Goal: Task Accomplishment & Management: Manage account settings

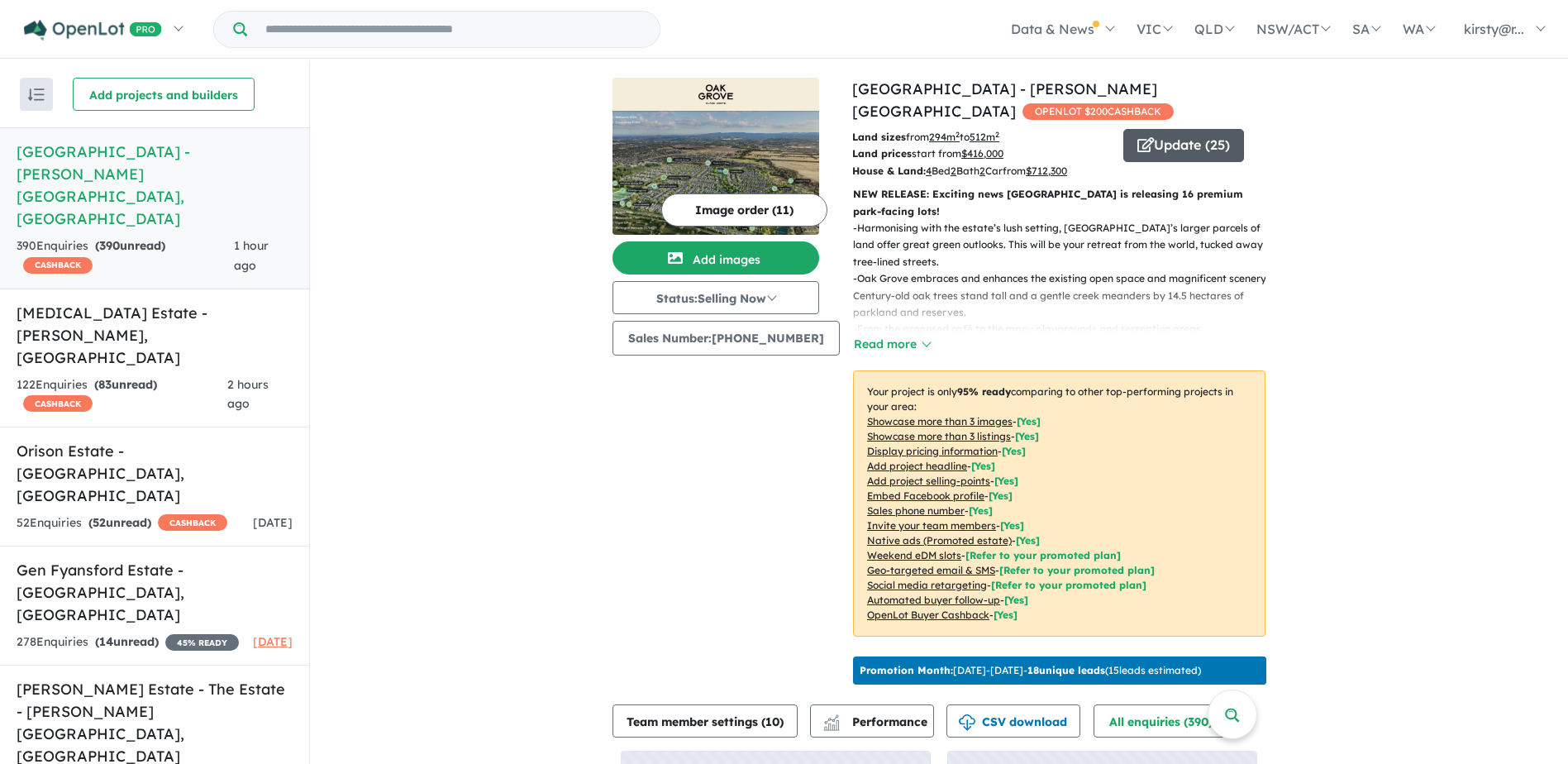
click at [1187, 129] on button "Update ( 25 )" at bounding box center [1183, 145] width 120 height 33
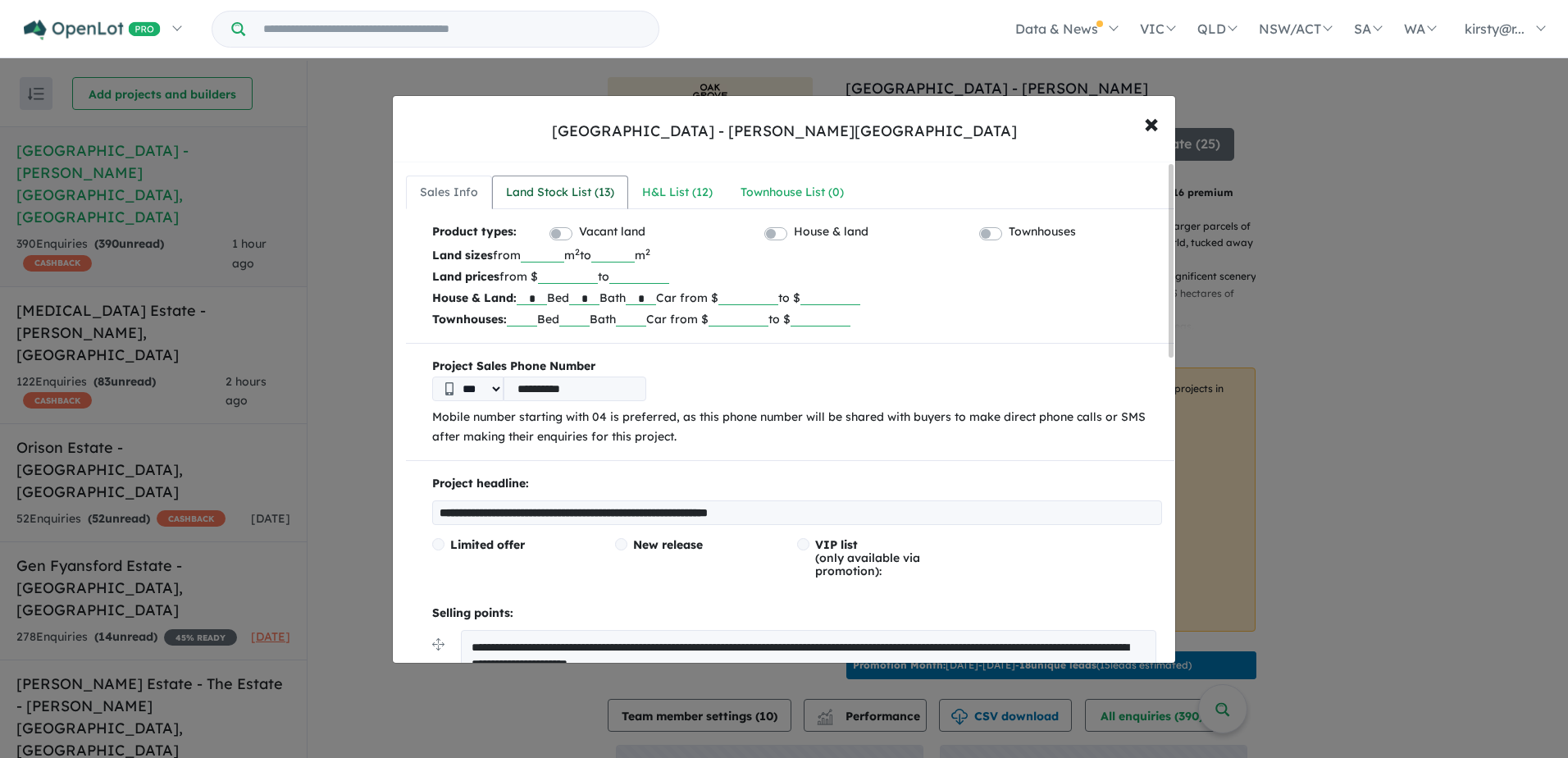
click at [566, 189] on div "Land Stock List ( 13 )" at bounding box center [560, 193] width 108 height 20
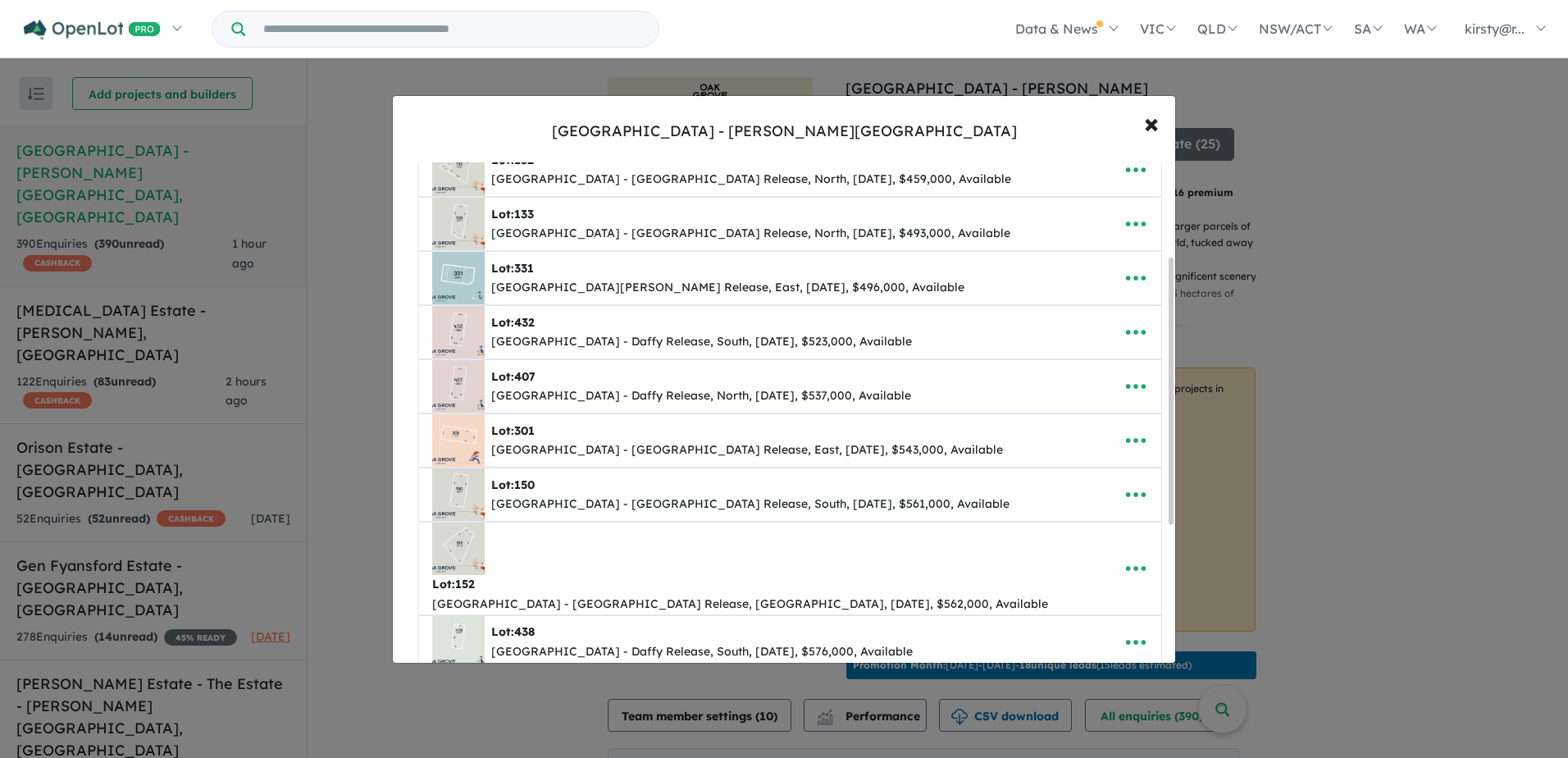
scroll to position [26, 0]
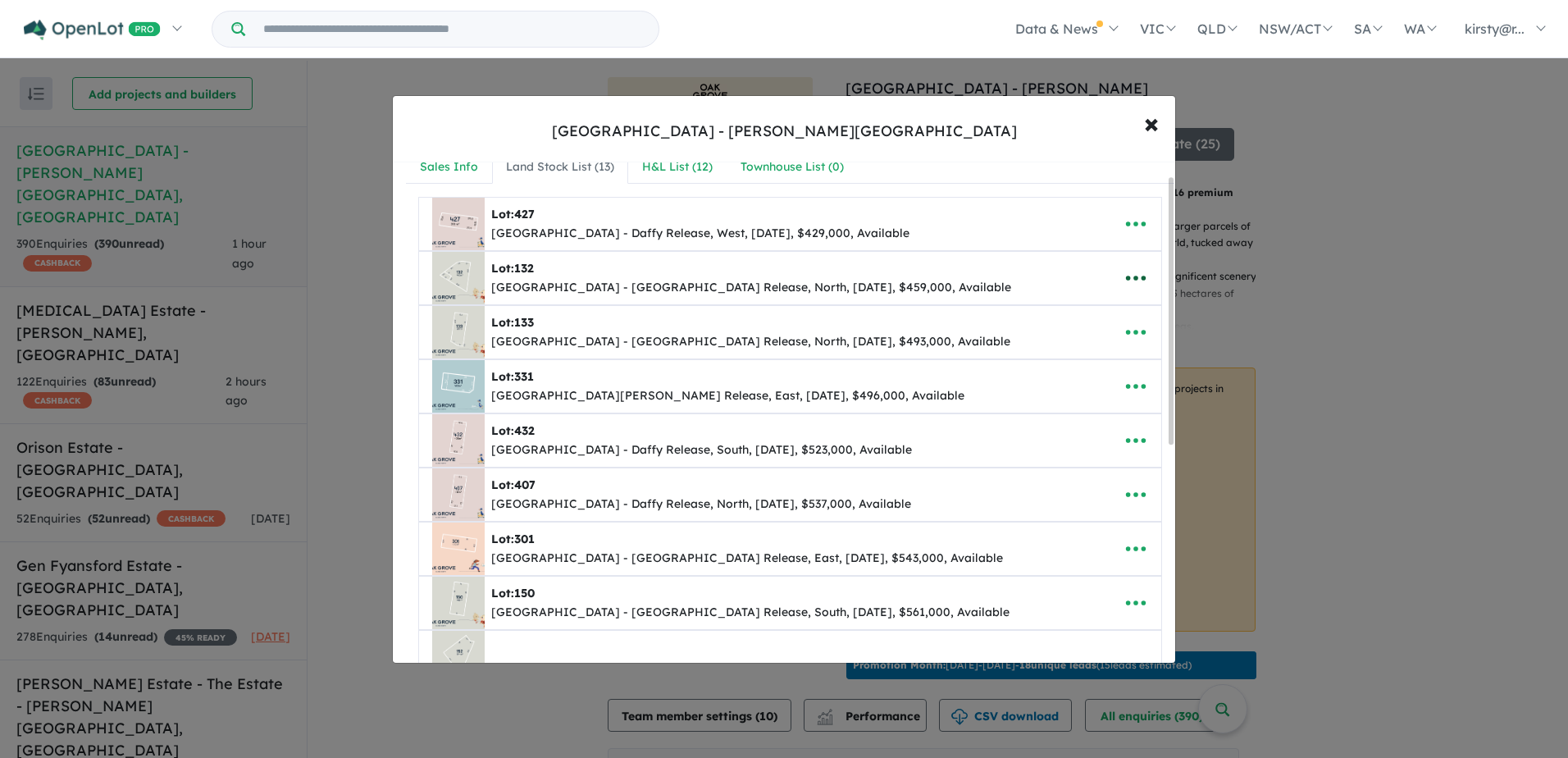
click at [1142, 269] on button "button" at bounding box center [1136, 278] width 51 height 38
click at [1097, 357] on link "Remove" at bounding box center [1099, 356] width 121 height 38
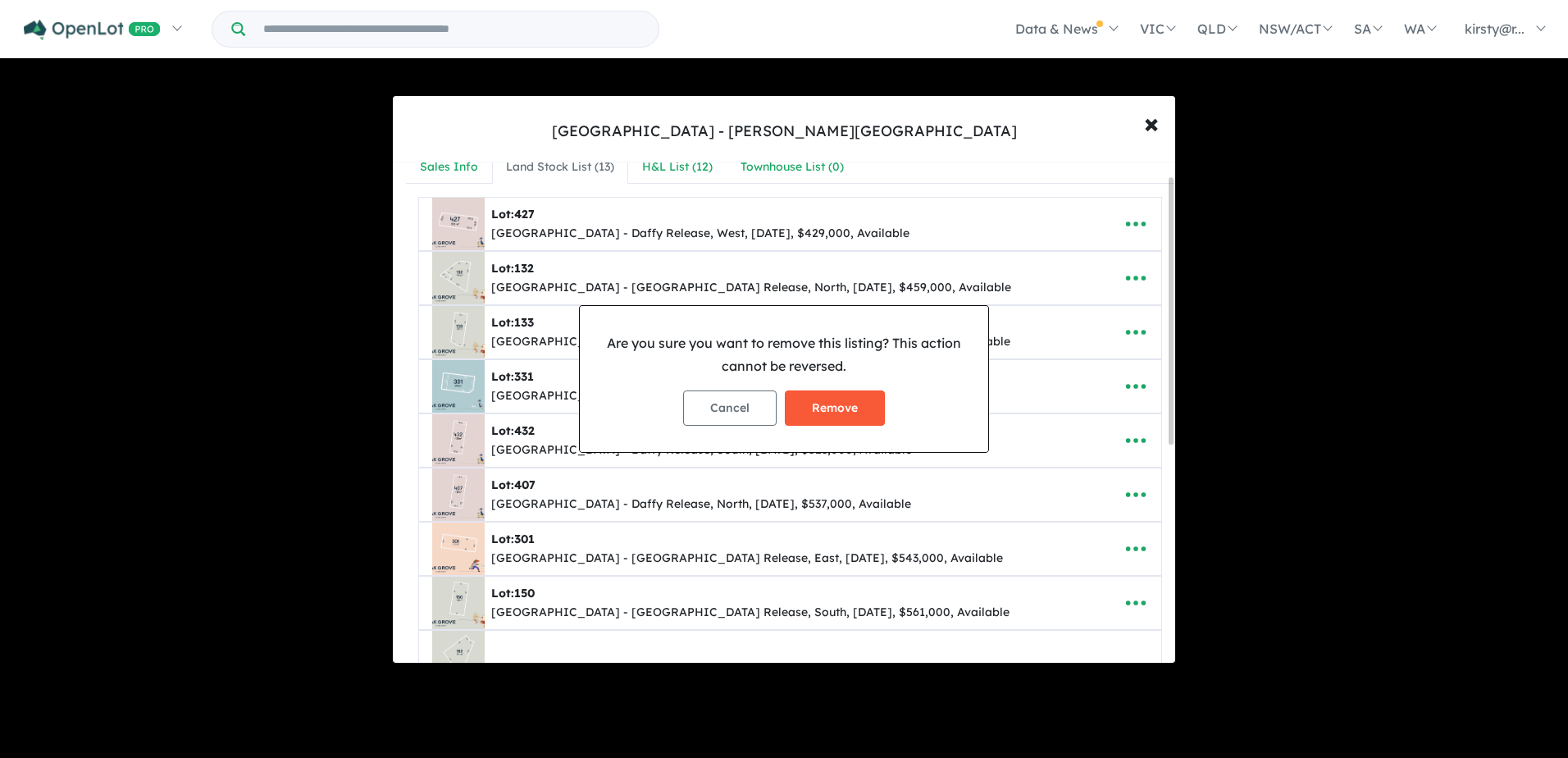
click at [867, 412] on button "Remove" at bounding box center [834, 407] width 100 height 35
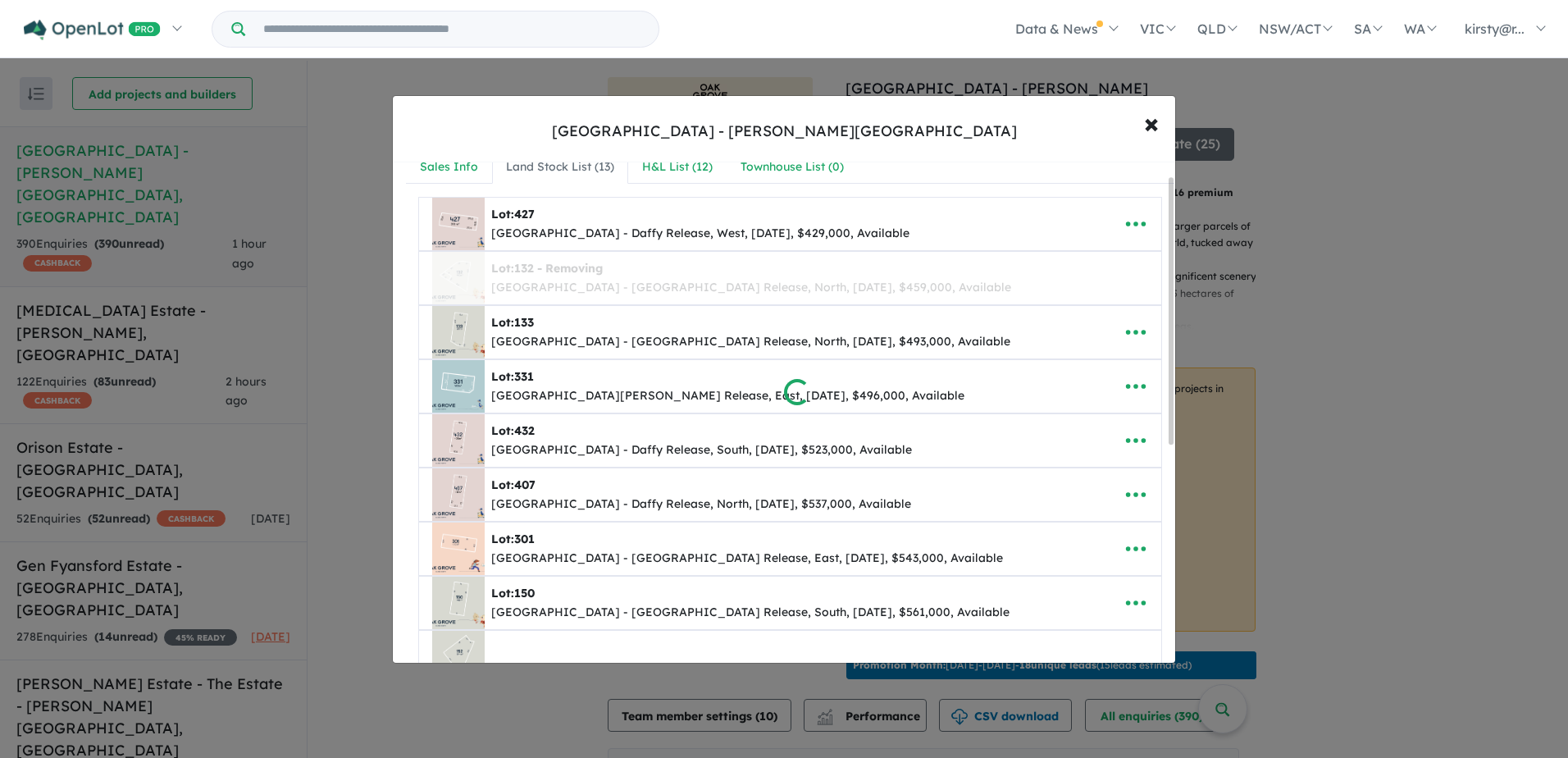
click at [1132, 332] on div at bounding box center [784, 379] width 1568 height 758
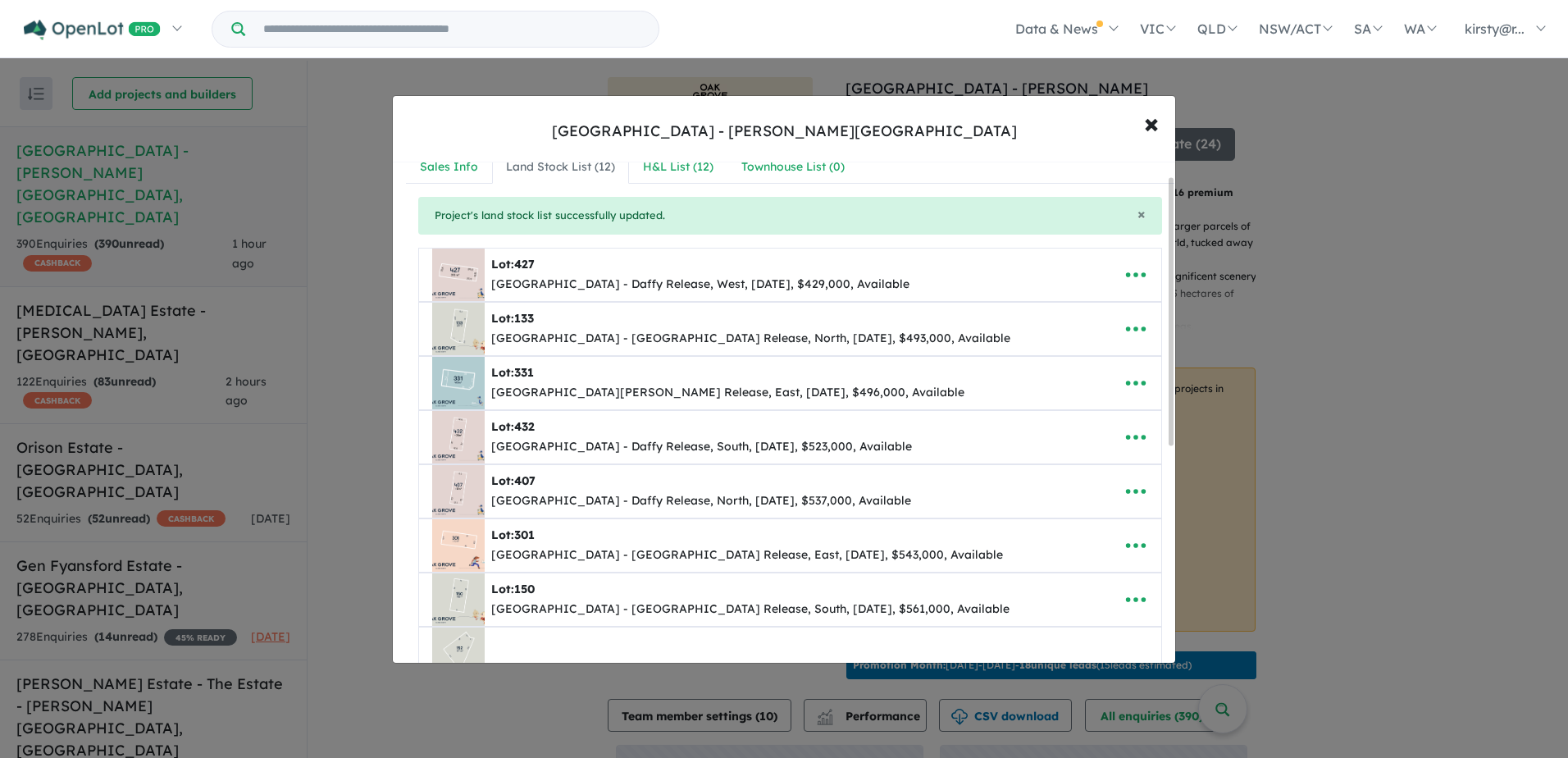
scroll to position [0, 0]
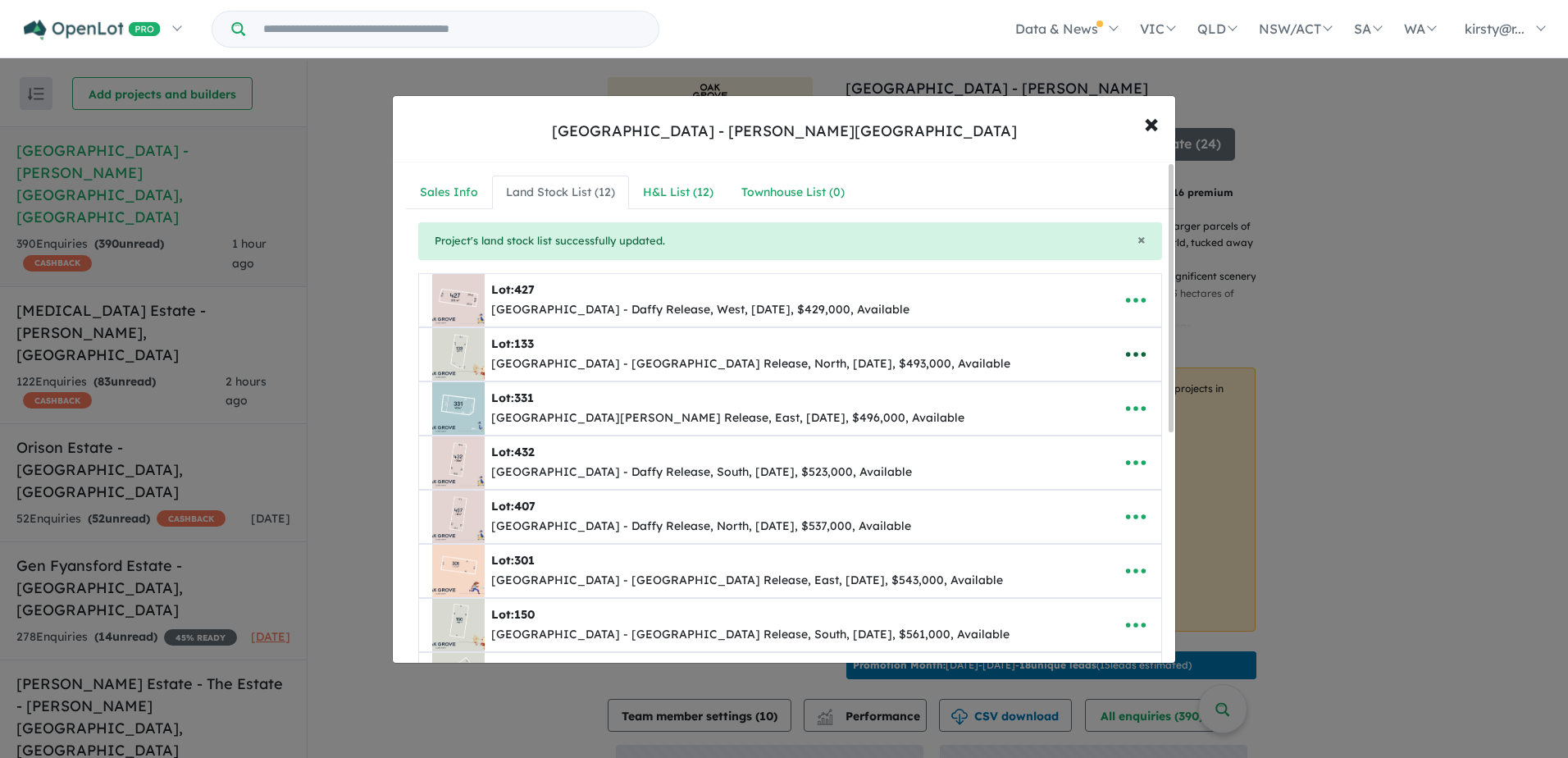
click at [1124, 358] on icon "button" at bounding box center [1136, 355] width 25 height 25
click at [1083, 435] on link "Remove" at bounding box center [1099, 432] width 121 height 38
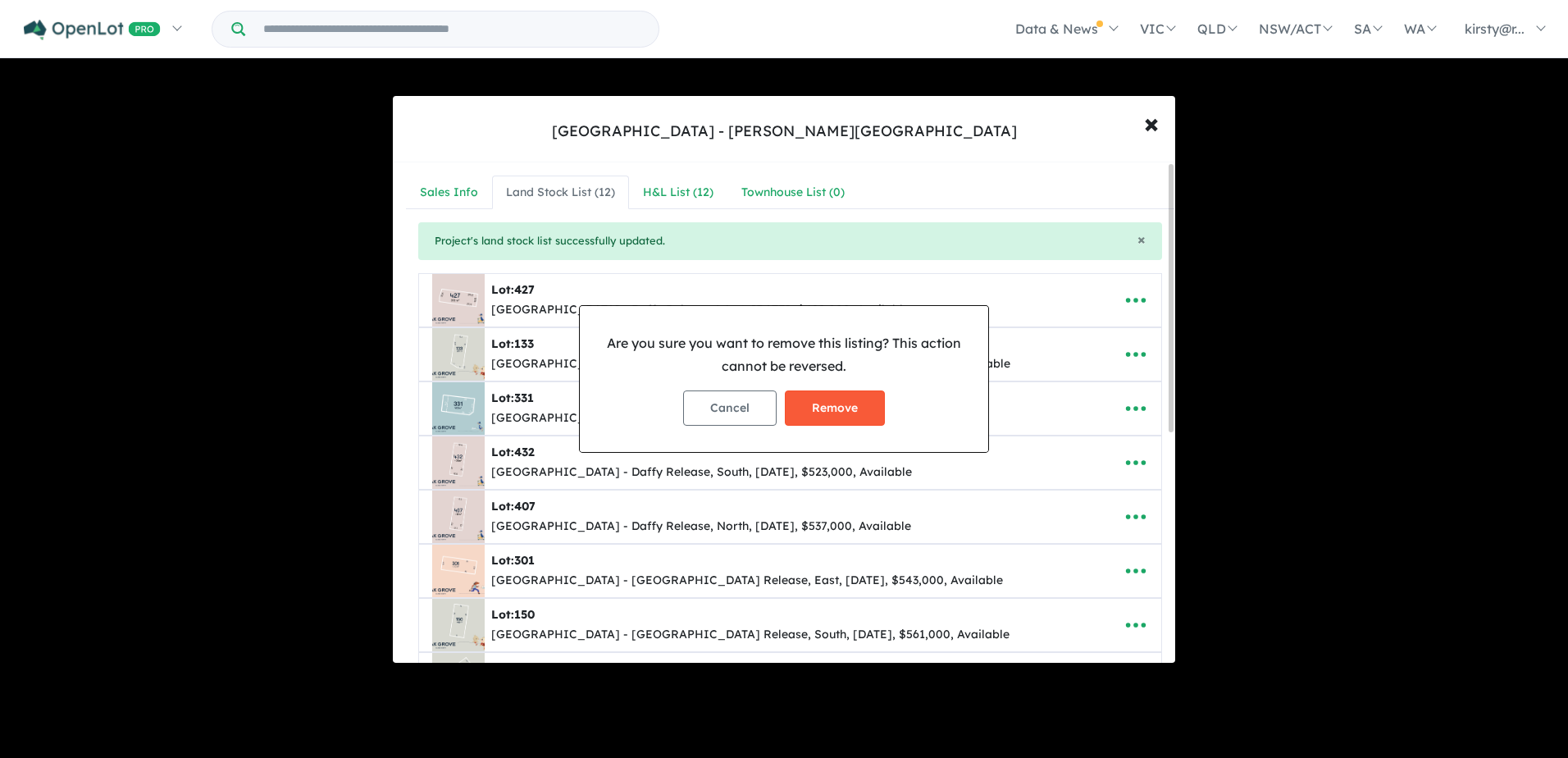
click at [847, 405] on button "Remove" at bounding box center [834, 407] width 100 height 35
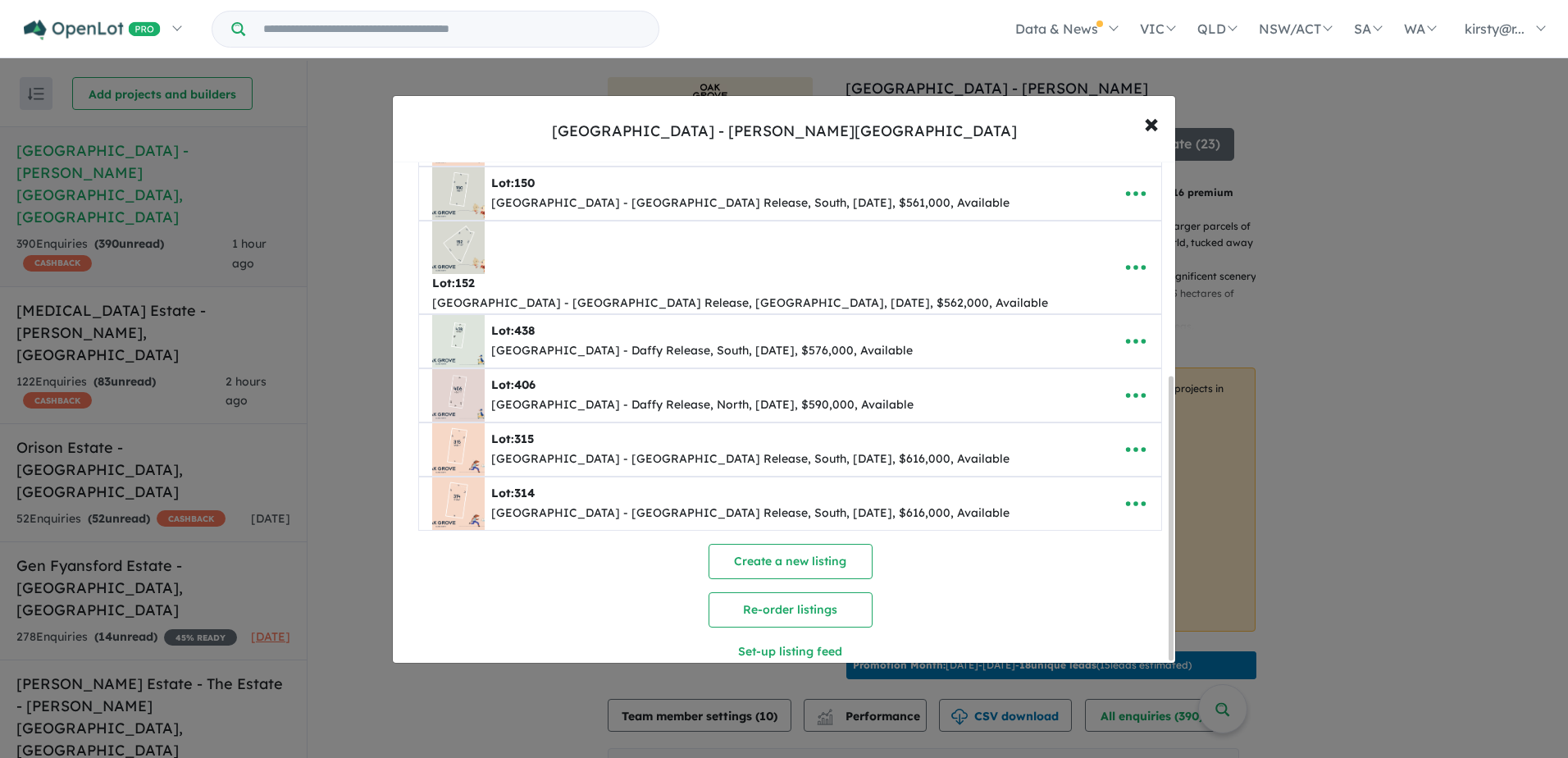
scroll to position [378, 0]
click at [1124, 491] on icon "button" at bounding box center [1136, 503] width 25 height 25
click at [1078, 562] on link "Remove" at bounding box center [1099, 581] width 121 height 38
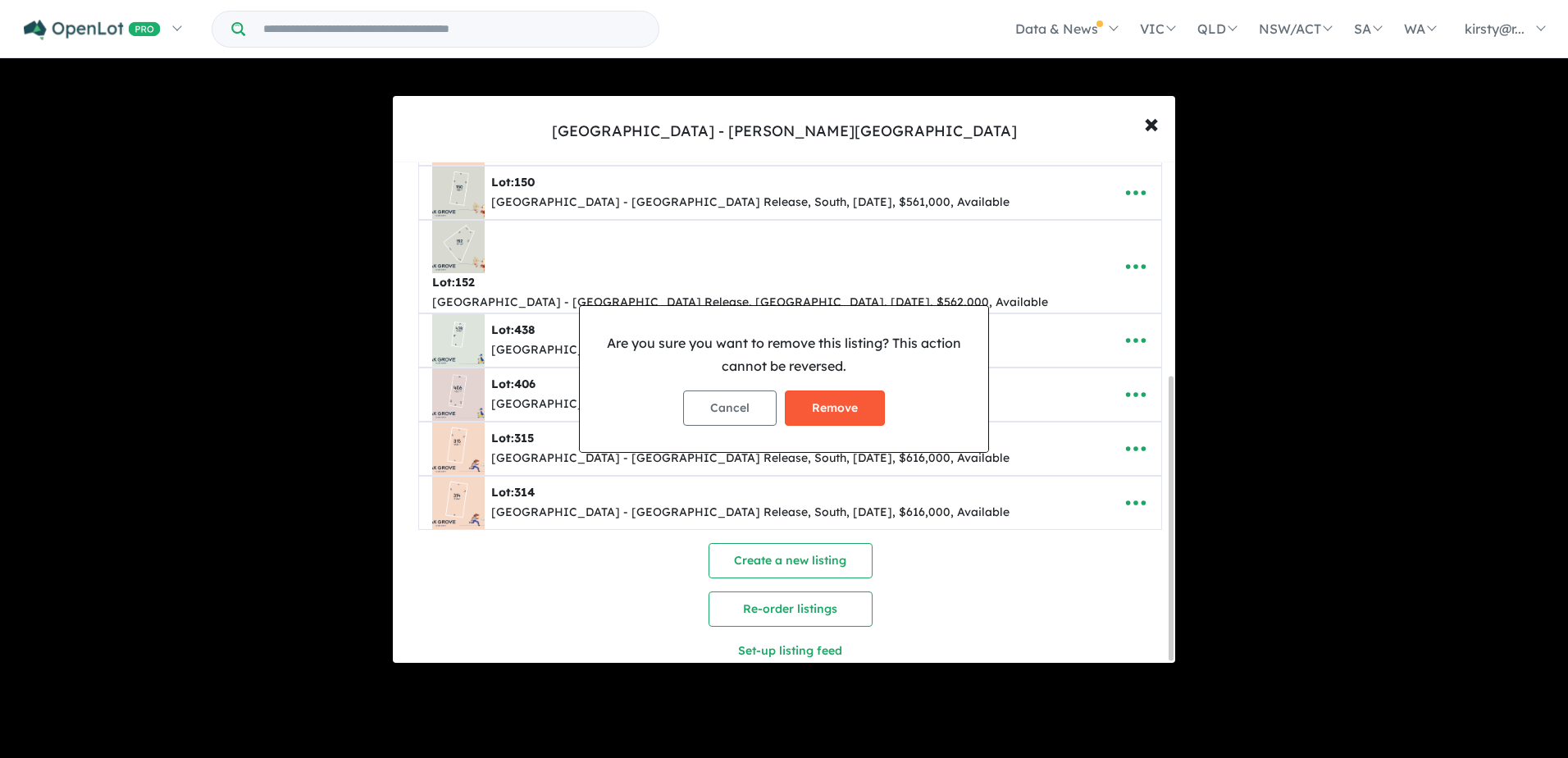
click at [808, 408] on button "Remove" at bounding box center [834, 407] width 100 height 35
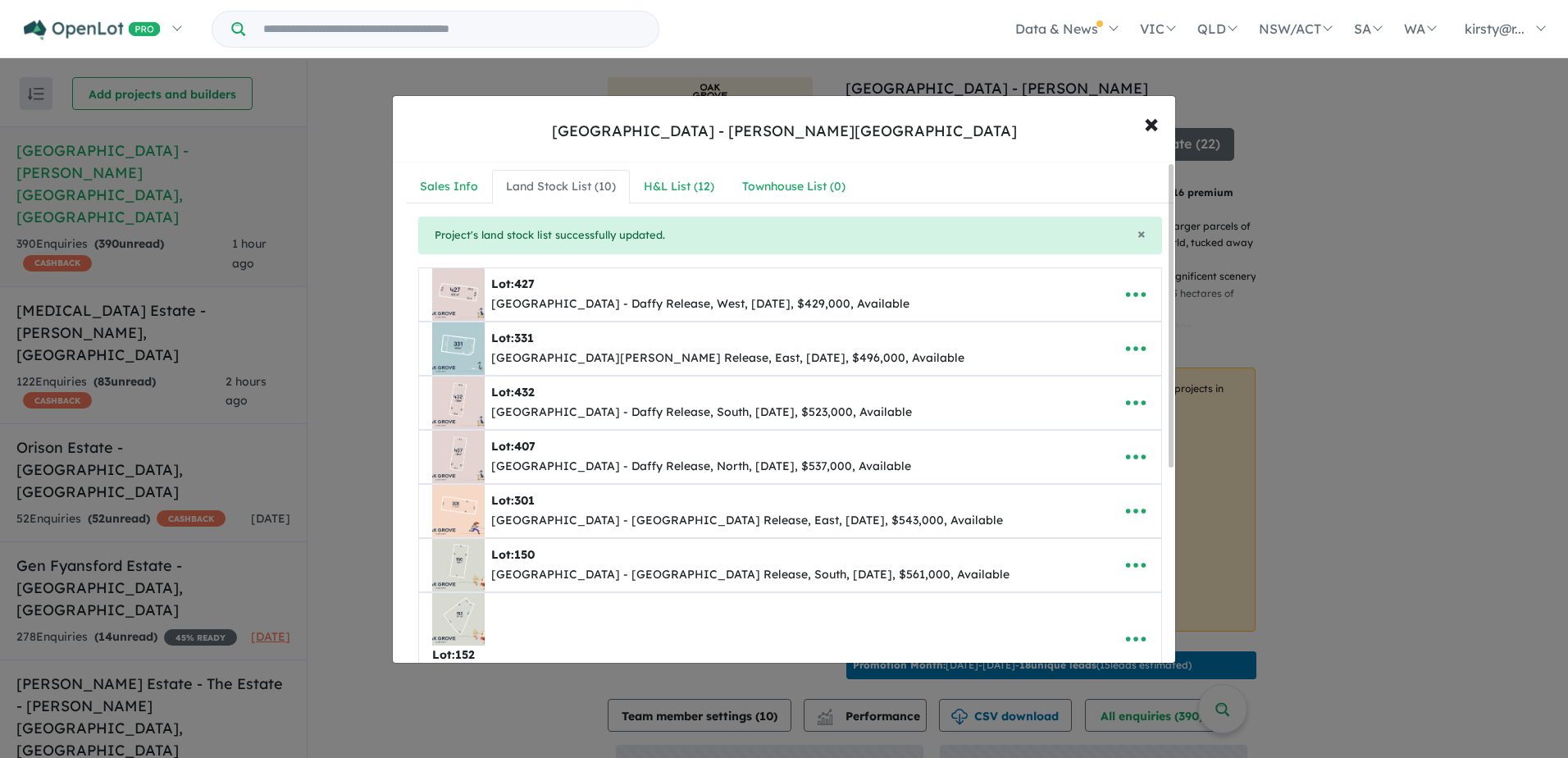
scroll to position [0, 0]
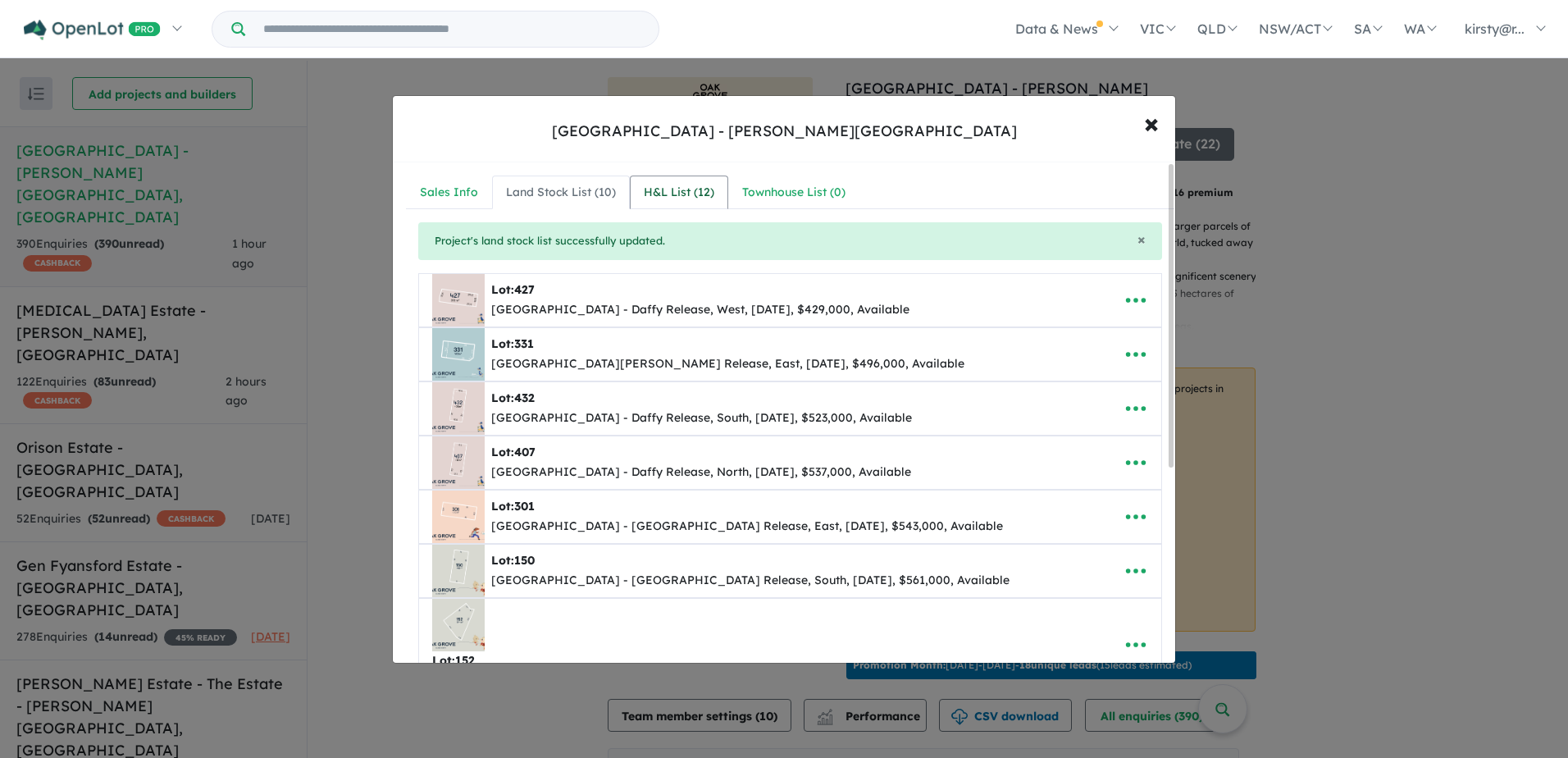
click at [675, 191] on div "H&L List ( 12 )" at bounding box center [679, 193] width 71 height 20
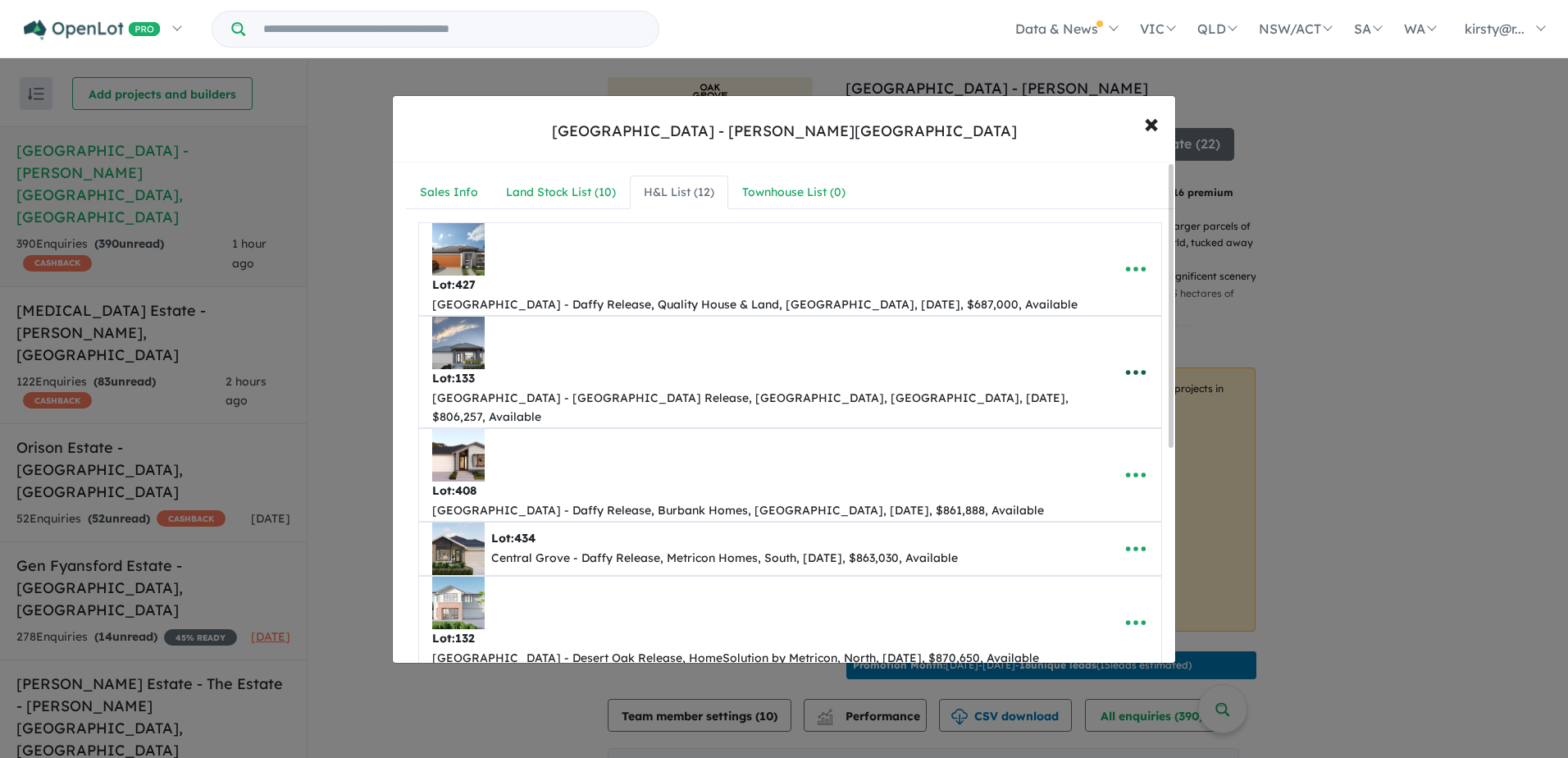
click at [1124, 360] on icon "button" at bounding box center [1136, 373] width 25 height 25
click at [1101, 431] on link "Remove" at bounding box center [1099, 450] width 121 height 38
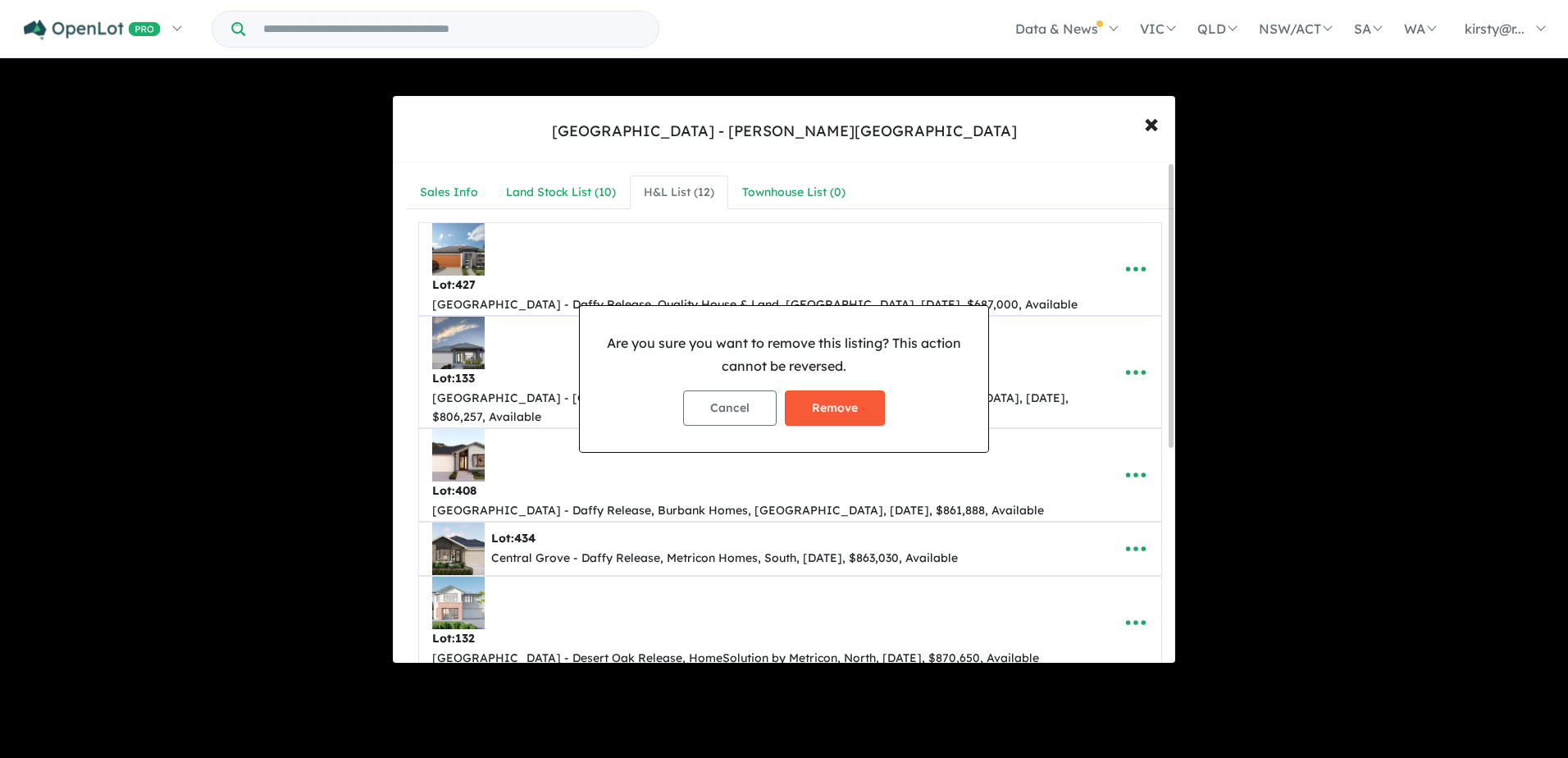
click at [832, 414] on button "Remove" at bounding box center [834, 407] width 100 height 35
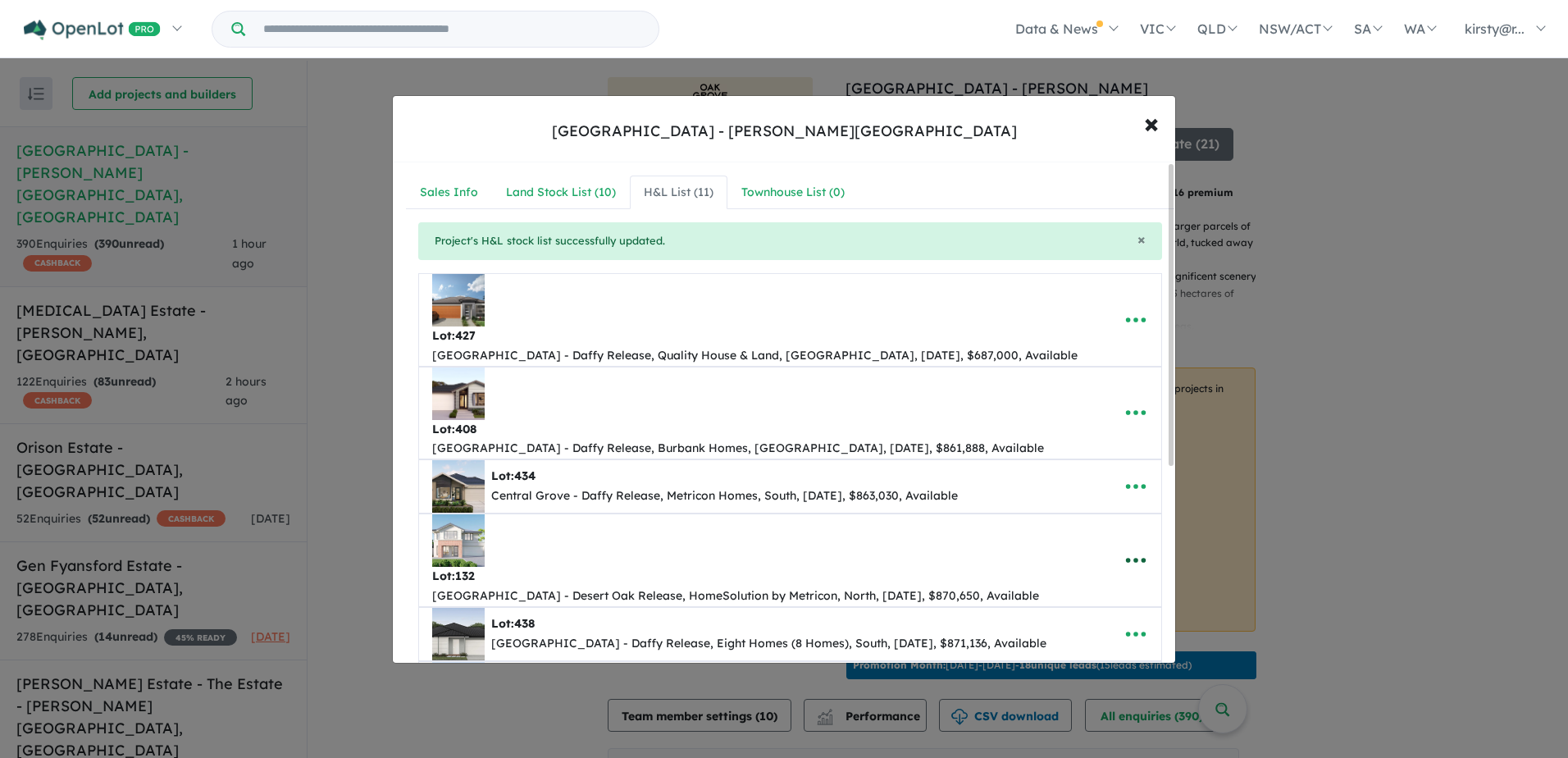
click at [1129, 548] on icon "button" at bounding box center [1136, 560] width 25 height 25
click at [1092, 619] on link "Remove" at bounding box center [1099, 638] width 121 height 38
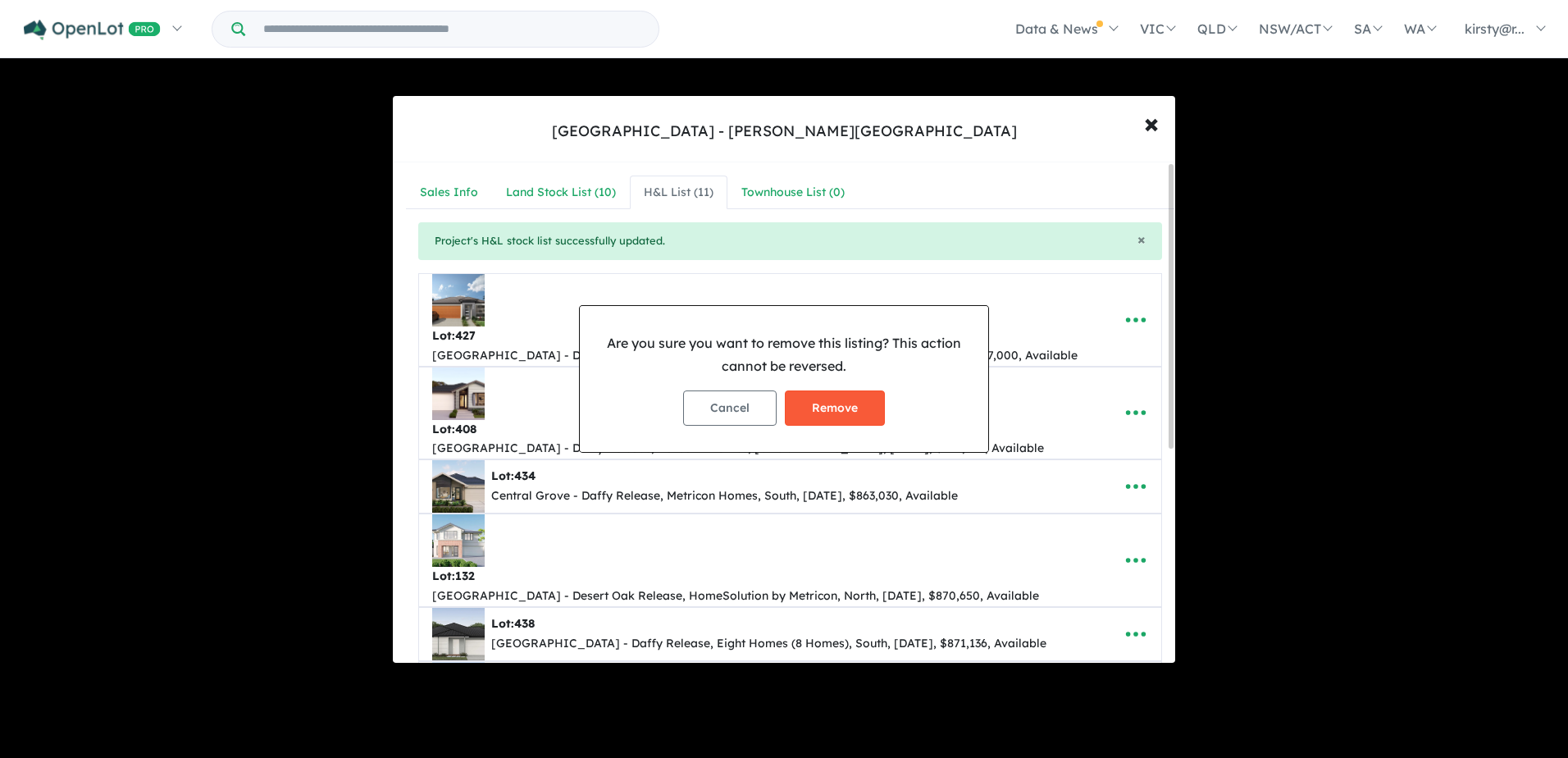
click at [833, 411] on button "Remove" at bounding box center [834, 407] width 100 height 35
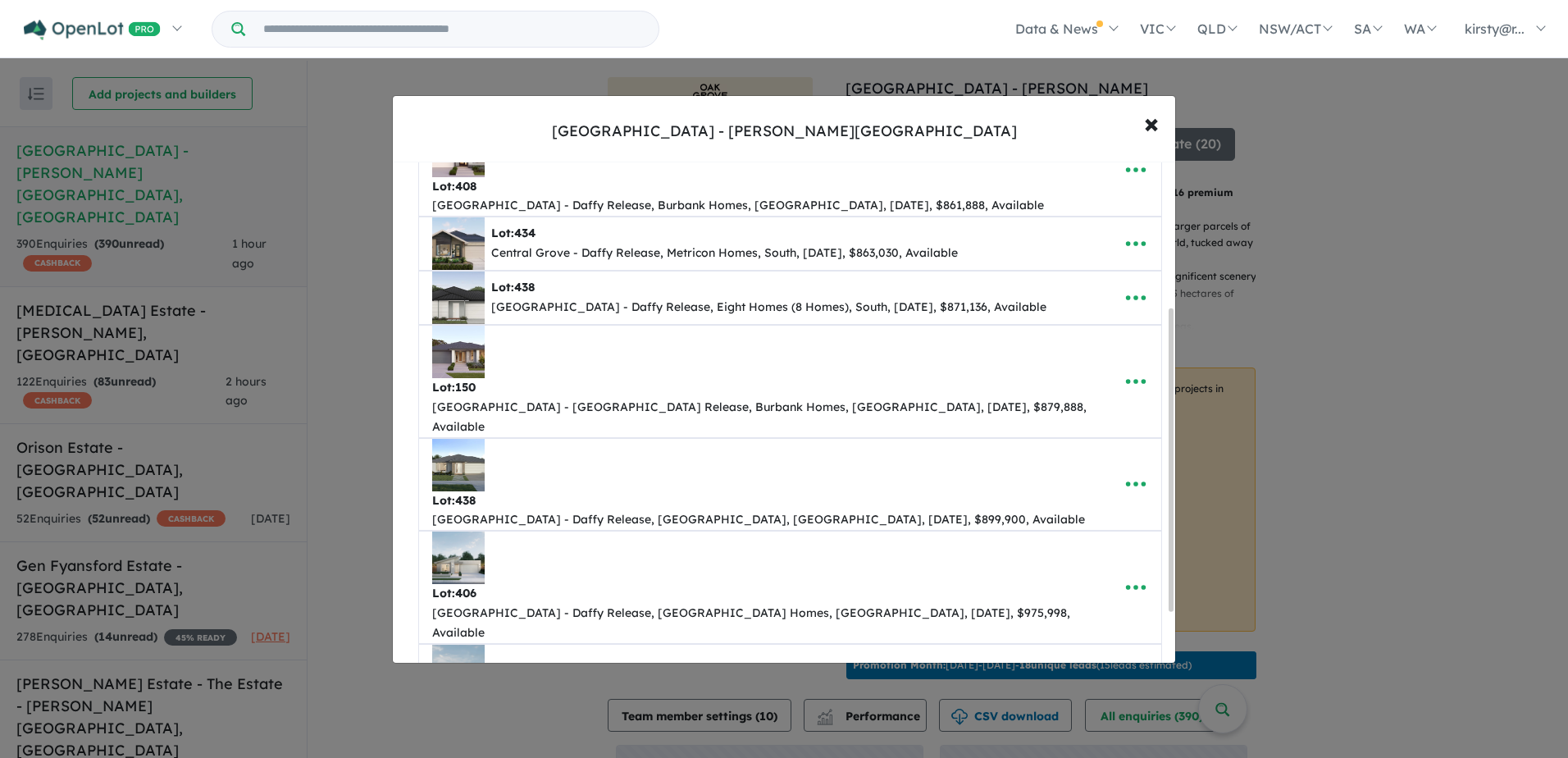
scroll to position [242, 0]
click at [1153, 123] on span "×" at bounding box center [1151, 122] width 15 height 35
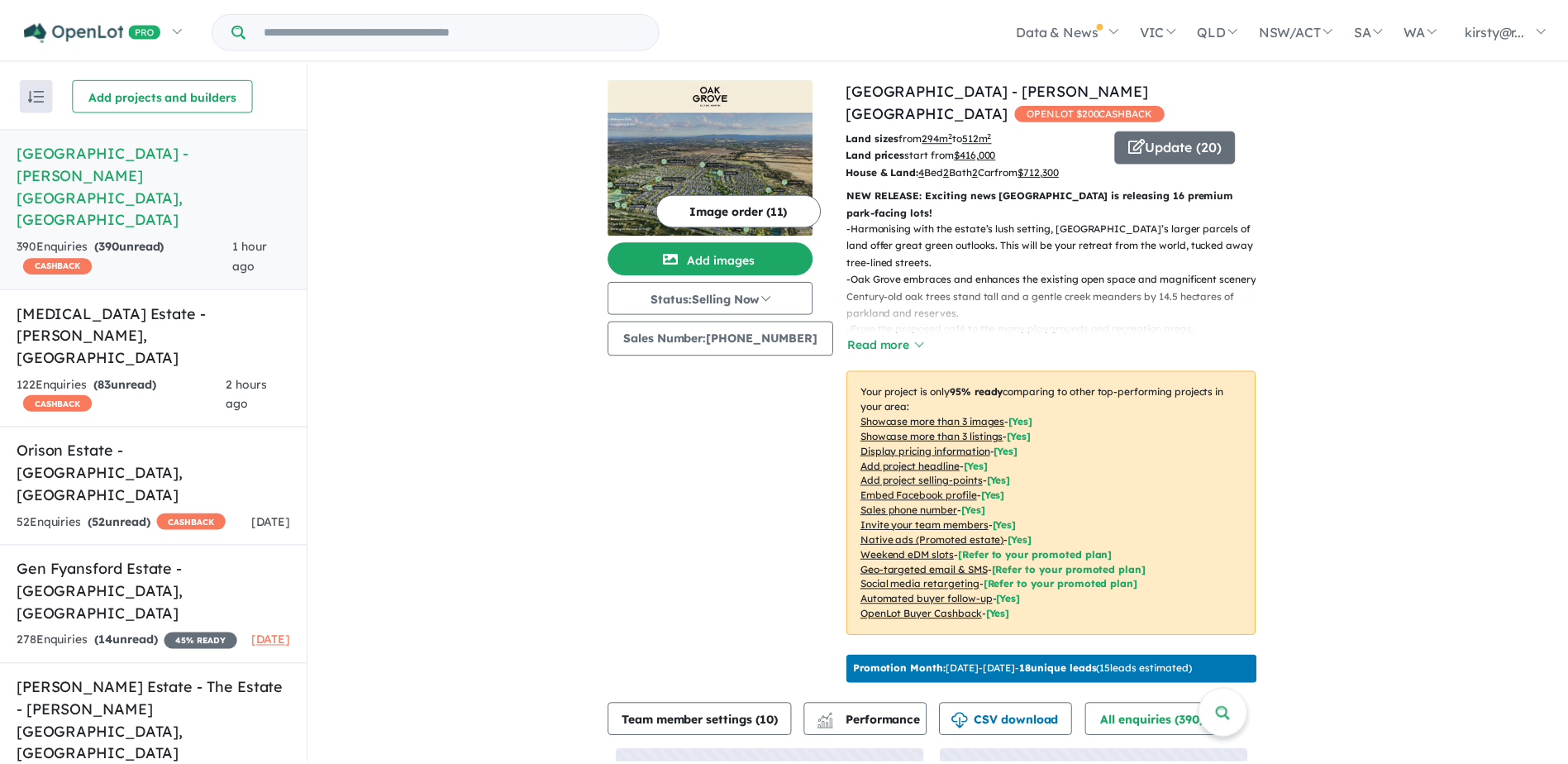
scroll to position [0, 0]
